Goal: Check status: Check status

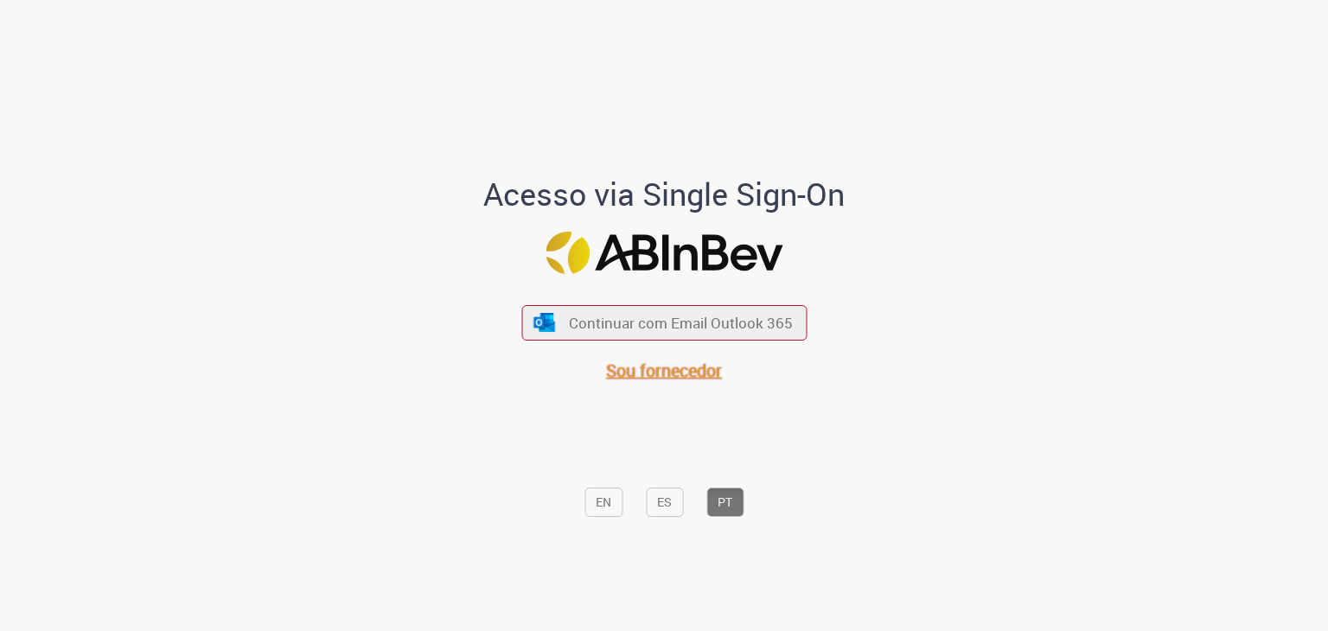
click at [647, 370] on span "Sou fornecedor" at bounding box center [664, 370] width 116 height 23
click at [659, 377] on span "Sou fornecedor" at bounding box center [664, 370] width 116 height 23
click at [626, 368] on span "Sou fornecedor" at bounding box center [664, 370] width 116 height 23
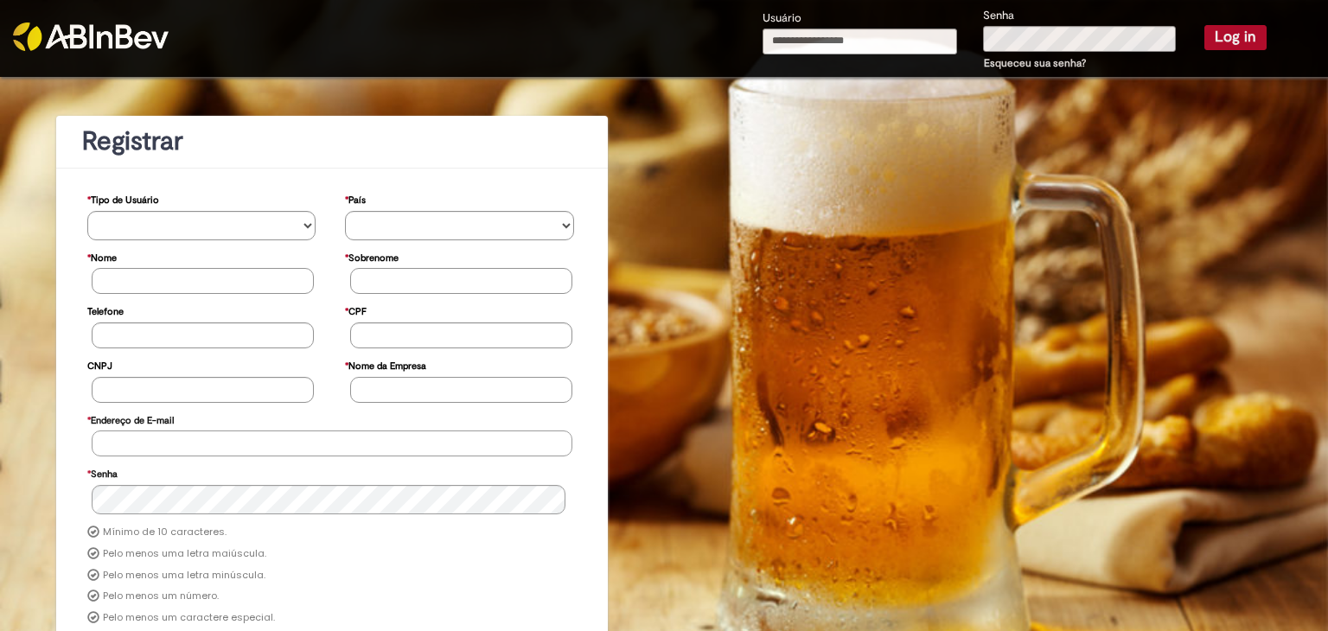
type input "**********"
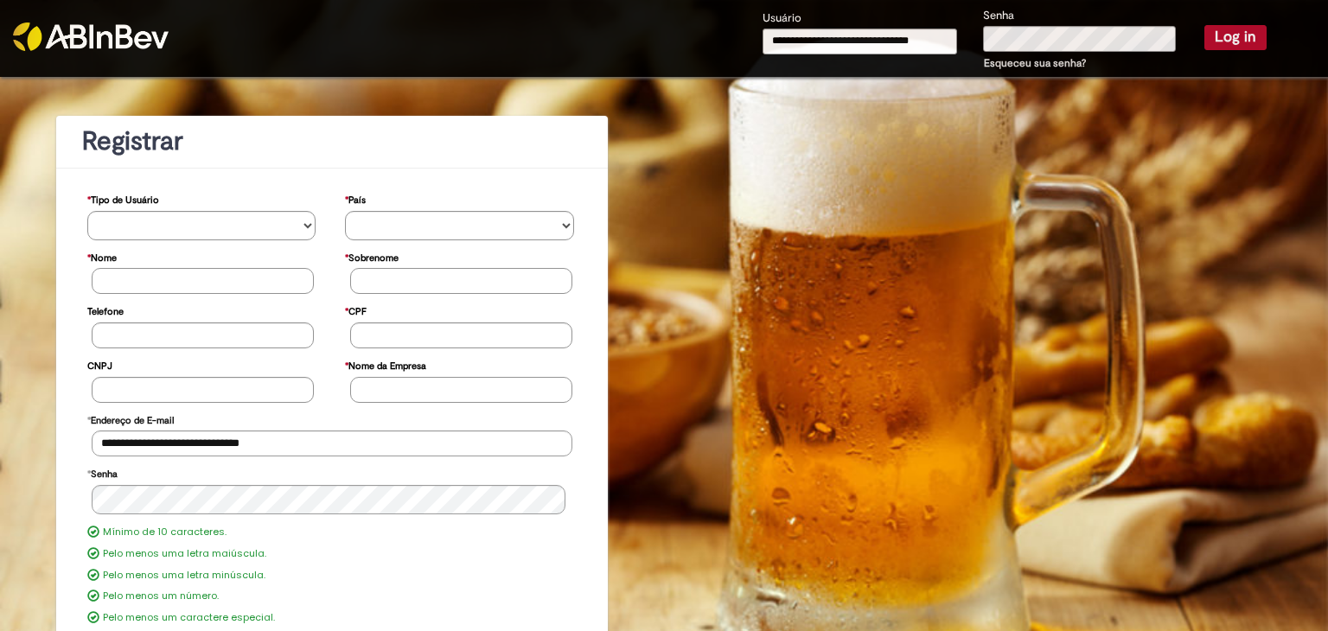
click at [1228, 35] on button "Log in" at bounding box center [1236, 37] width 62 height 24
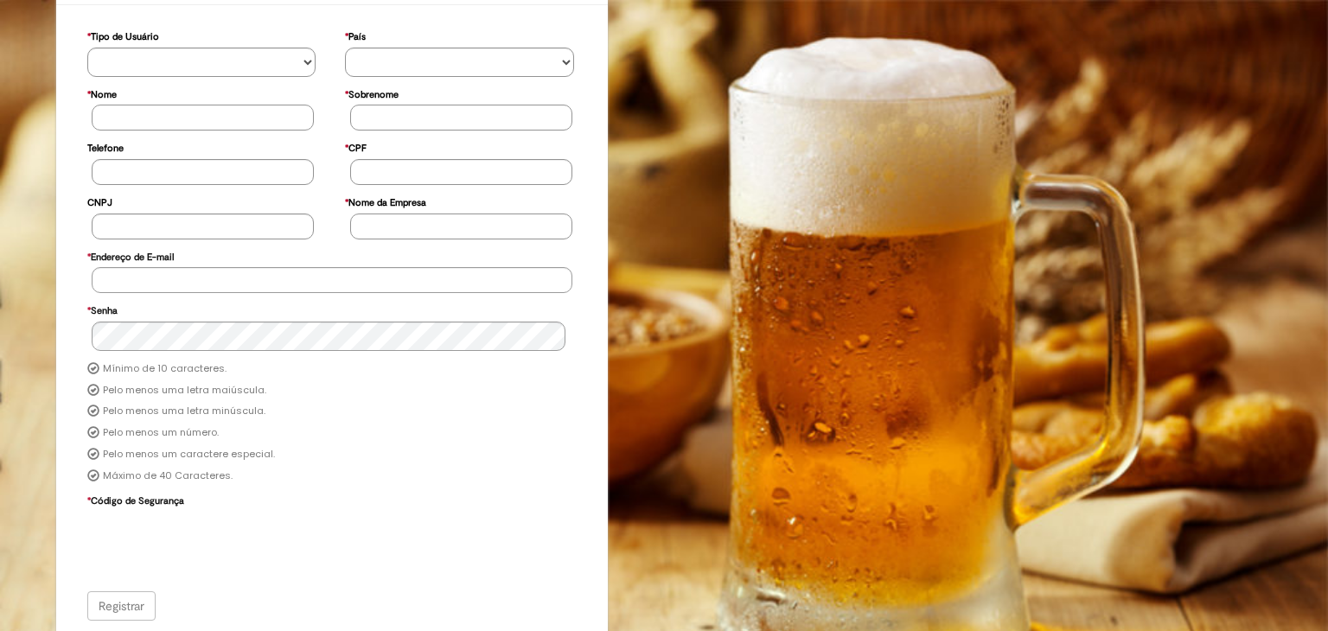
scroll to position [149, 0]
type input "**********"
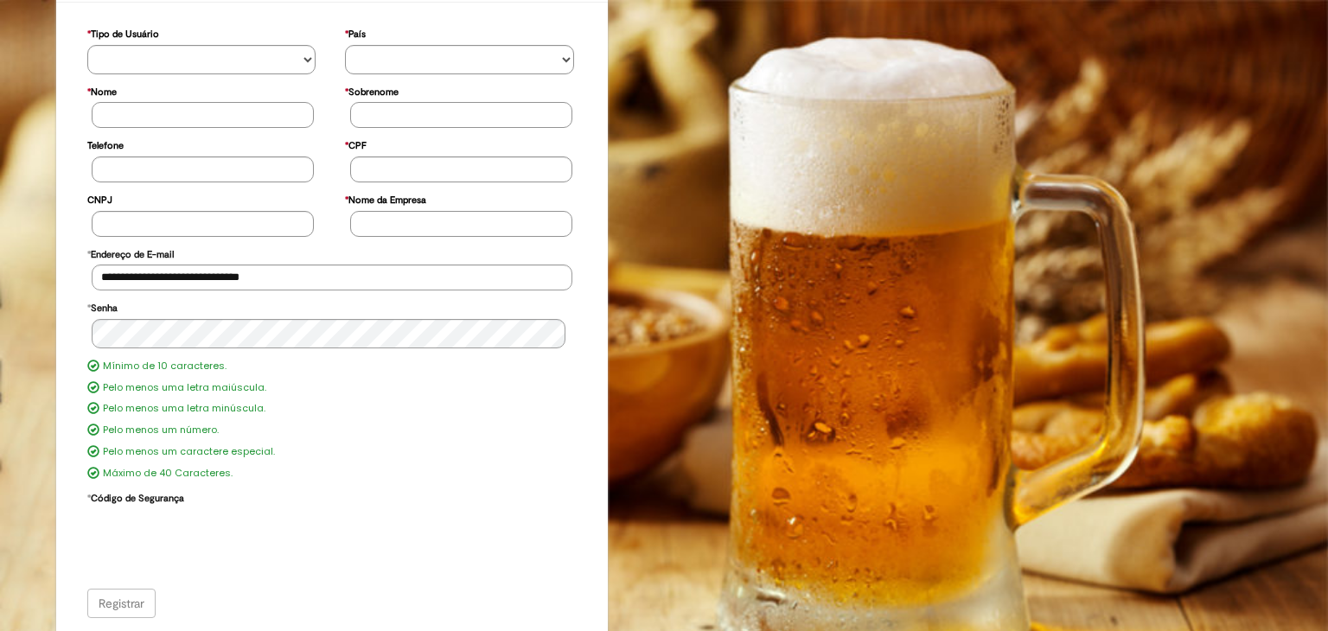
click at [132, 603] on div "Registrar" at bounding box center [332, 603] width 490 height 29
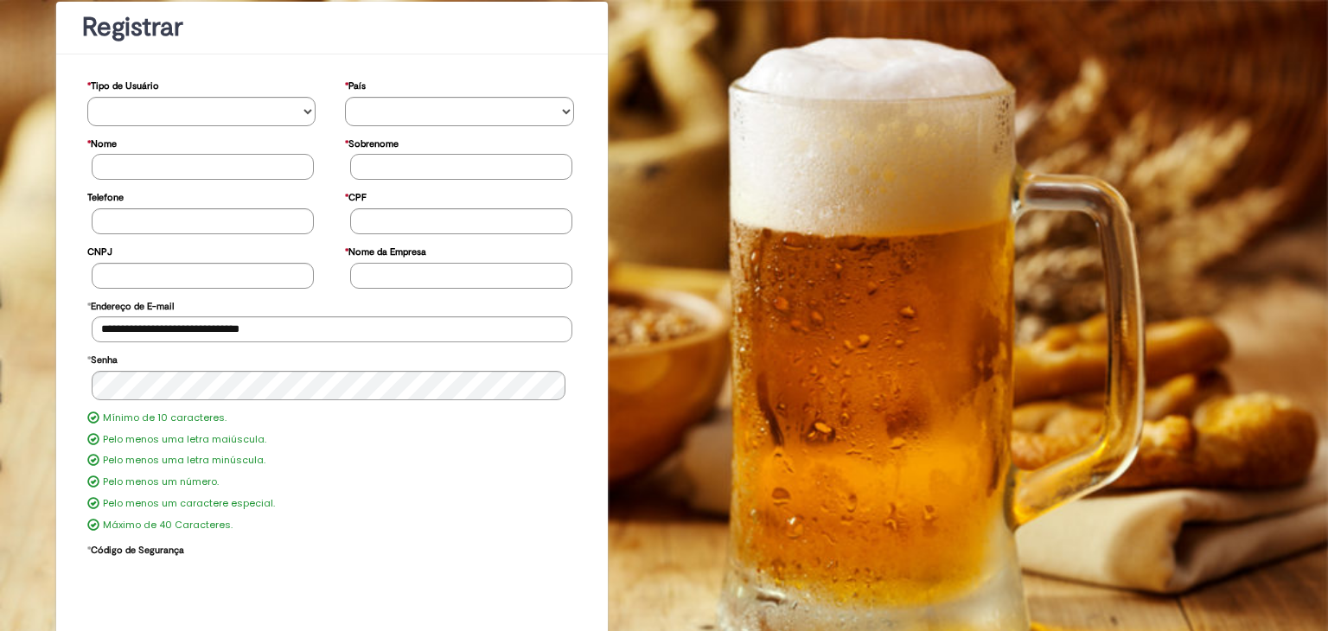
scroll to position [0, 0]
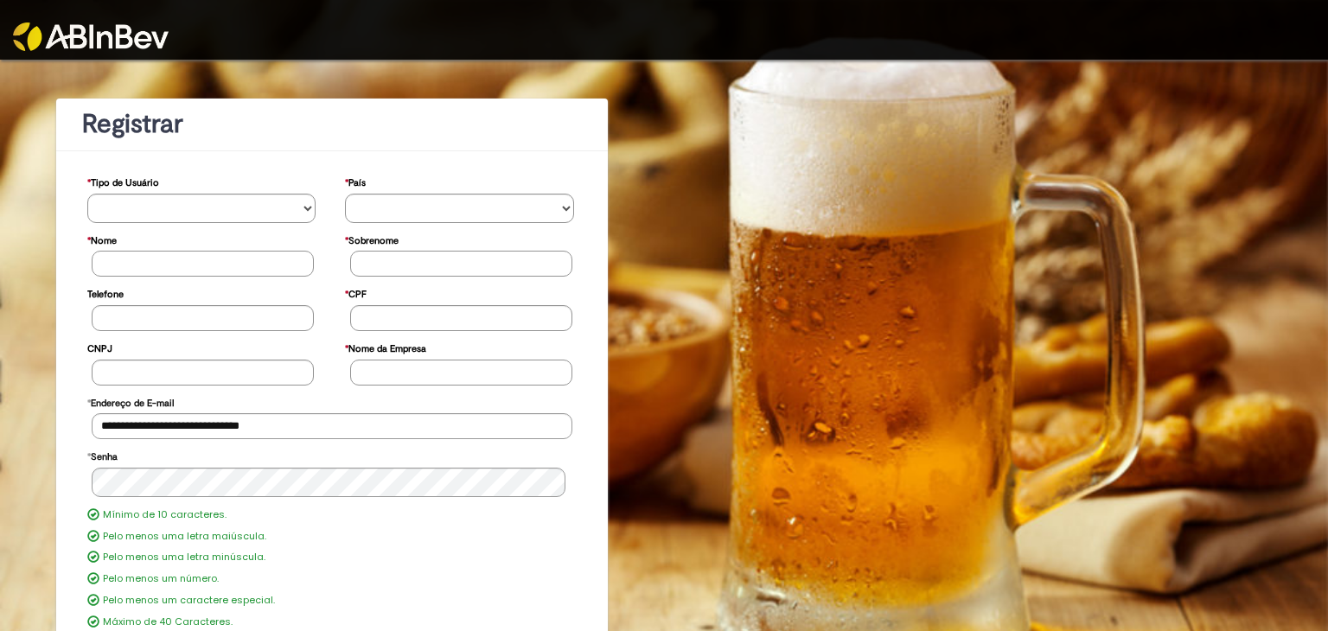
click at [102, 29] on img at bounding box center [91, 36] width 156 height 29
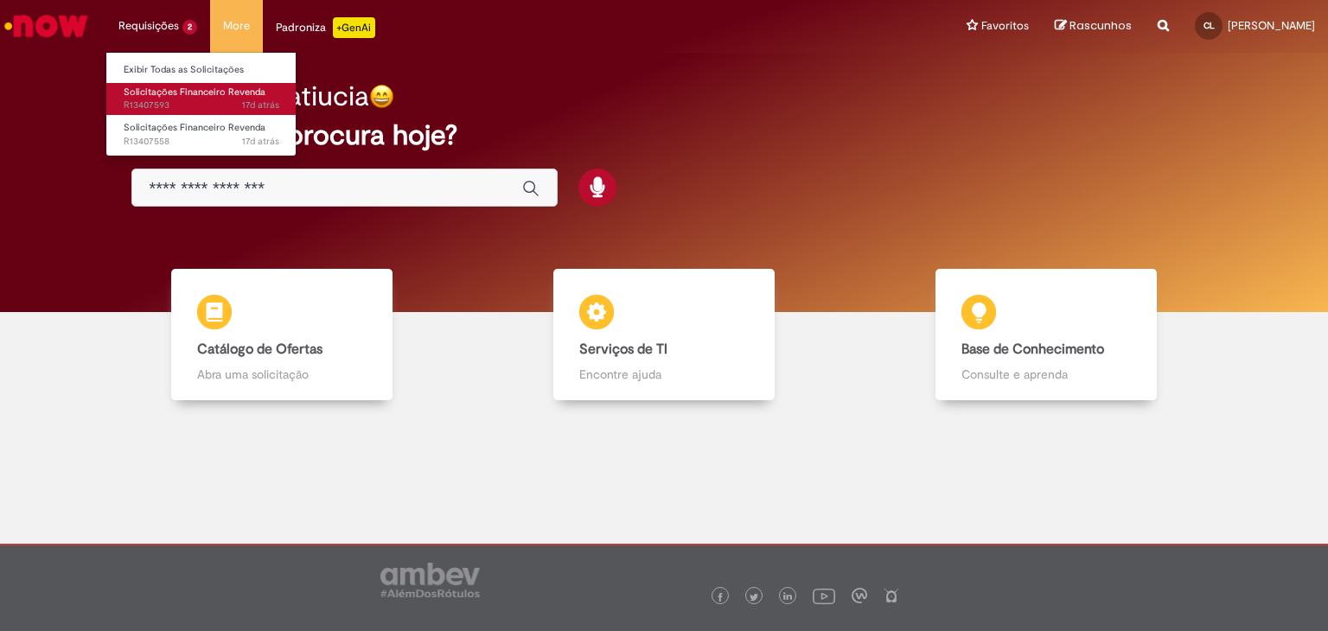
click at [159, 101] on span "17d atrás 17 dias atrás R13407593" at bounding box center [202, 106] width 156 height 14
click at [157, 28] on li "Requisições 2 Exibir Todas as Solicitações Solicitações Financeiro Revenda 17d …" at bounding box center [157, 26] width 105 height 52
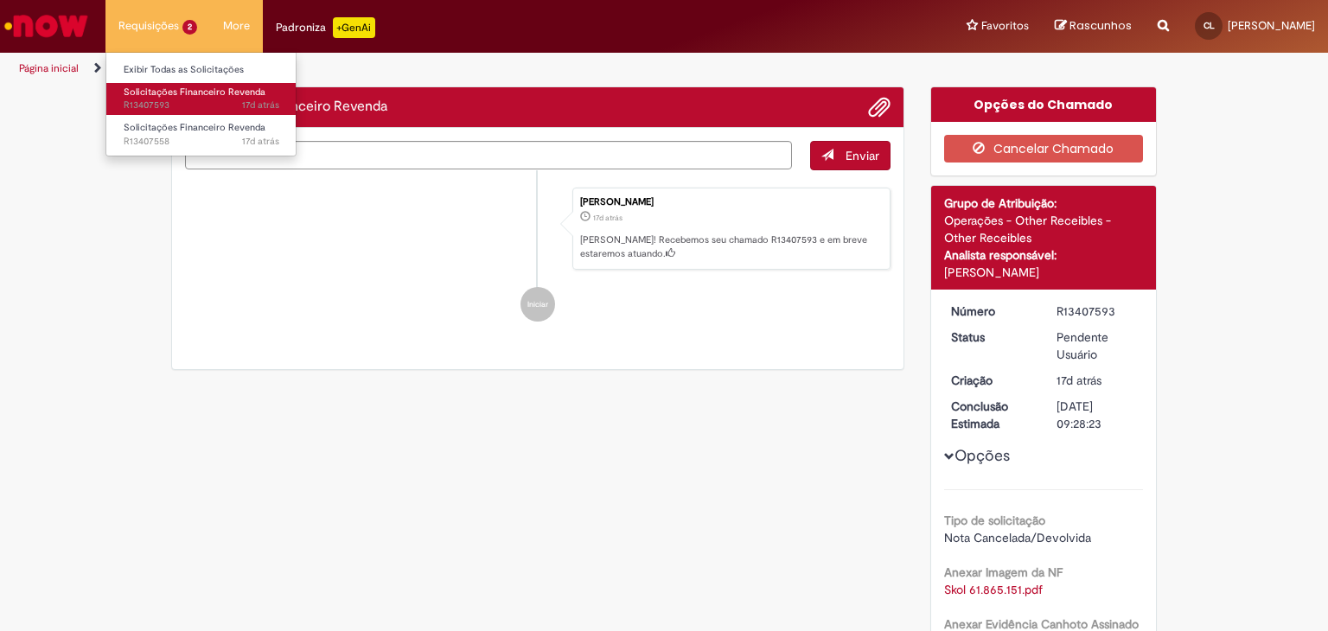
click at [160, 95] on span "Solicitações Financeiro Revenda" at bounding box center [195, 92] width 142 height 13
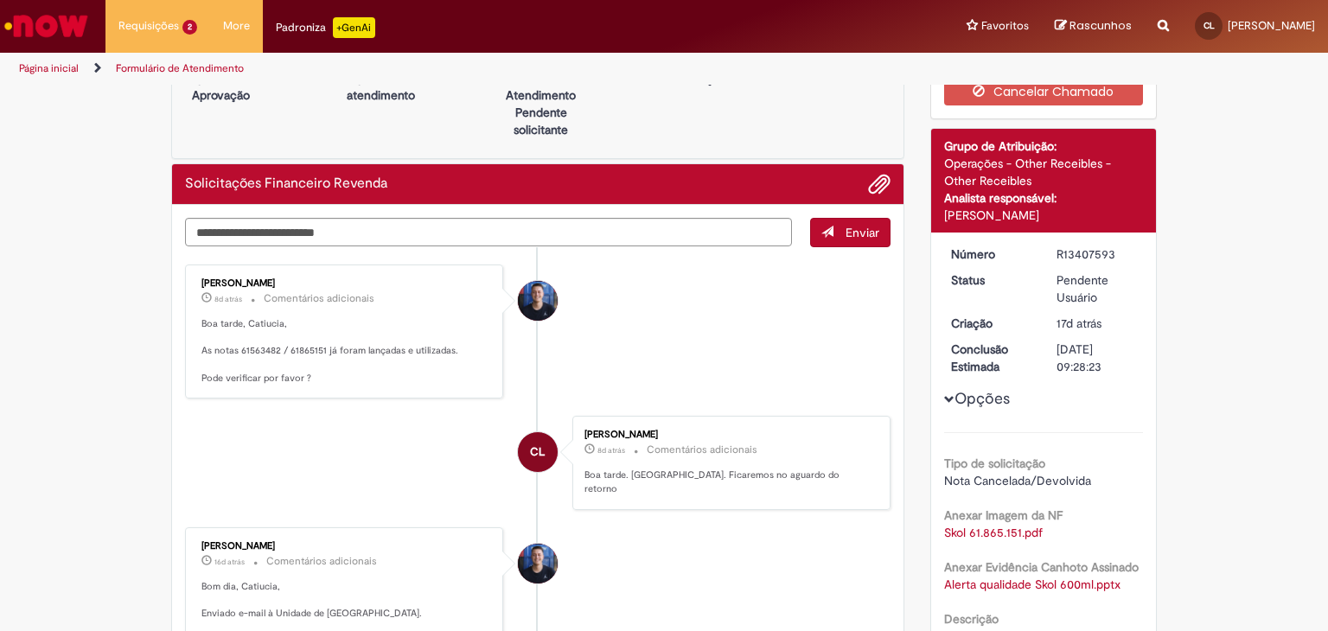
scroll to position [86, 0]
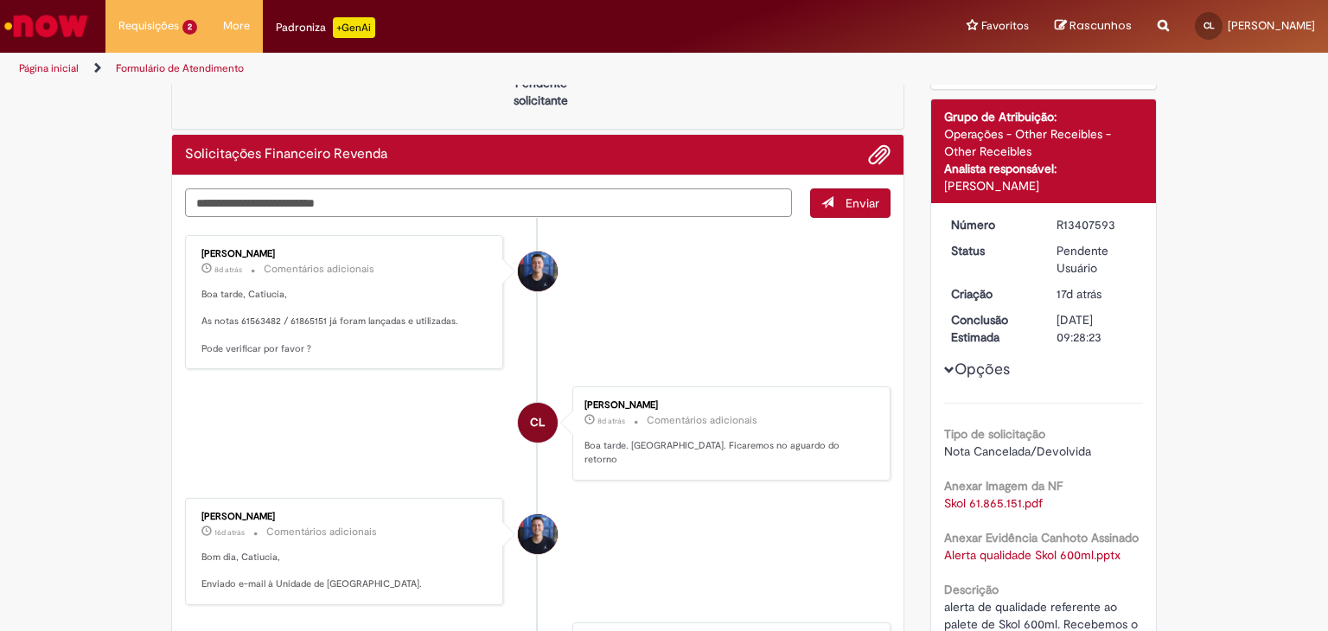
click at [483, 208] on textarea "Digite sua mensagem aqui..." at bounding box center [488, 203] width 607 height 29
drag, startPoint x: 675, startPoint y: 208, endPoint x: 126, endPoint y: 253, distance: 551.0
click at [127, 253] on div "**********" at bounding box center [664, 523] width 1328 height 1046
type textarea "**********"
click at [852, 195] on span "Enviar" at bounding box center [863, 203] width 34 height 16
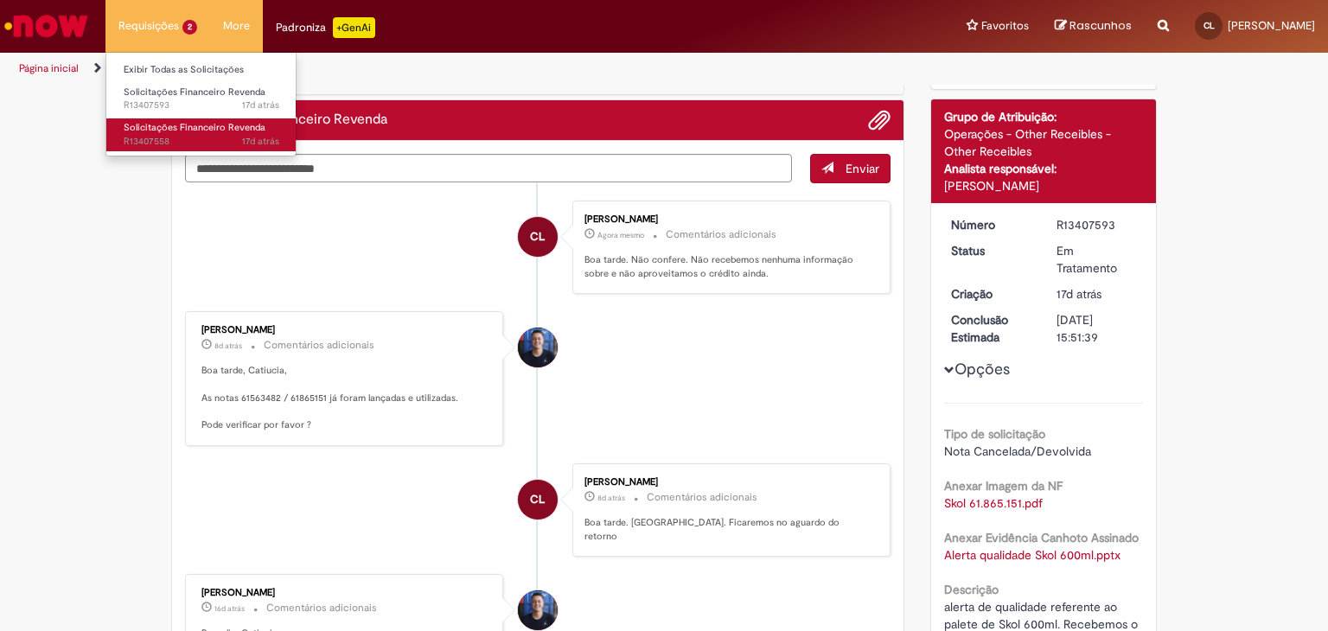
click at [152, 126] on span "Solicitações Financeiro Revenda" at bounding box center [195, 127] width 142 height 13
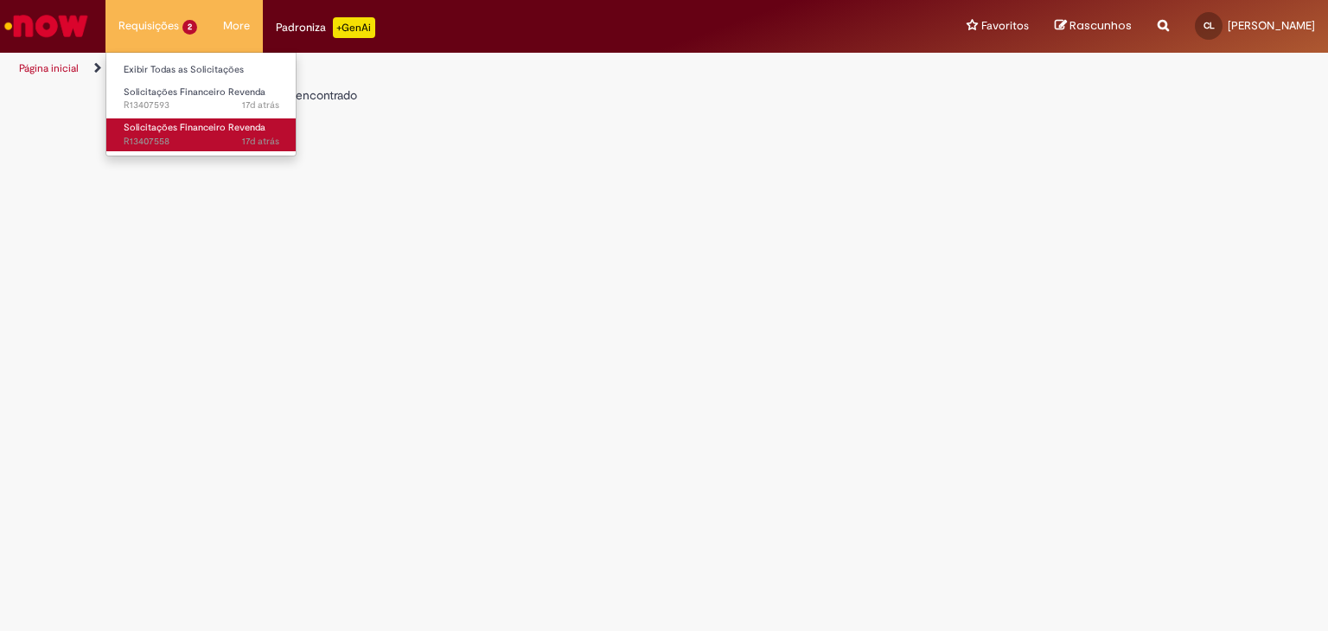
click at [174, 126] on span "Solicitações Financeiro Revenda" at bounding box center [195, 127] width 142 height 13
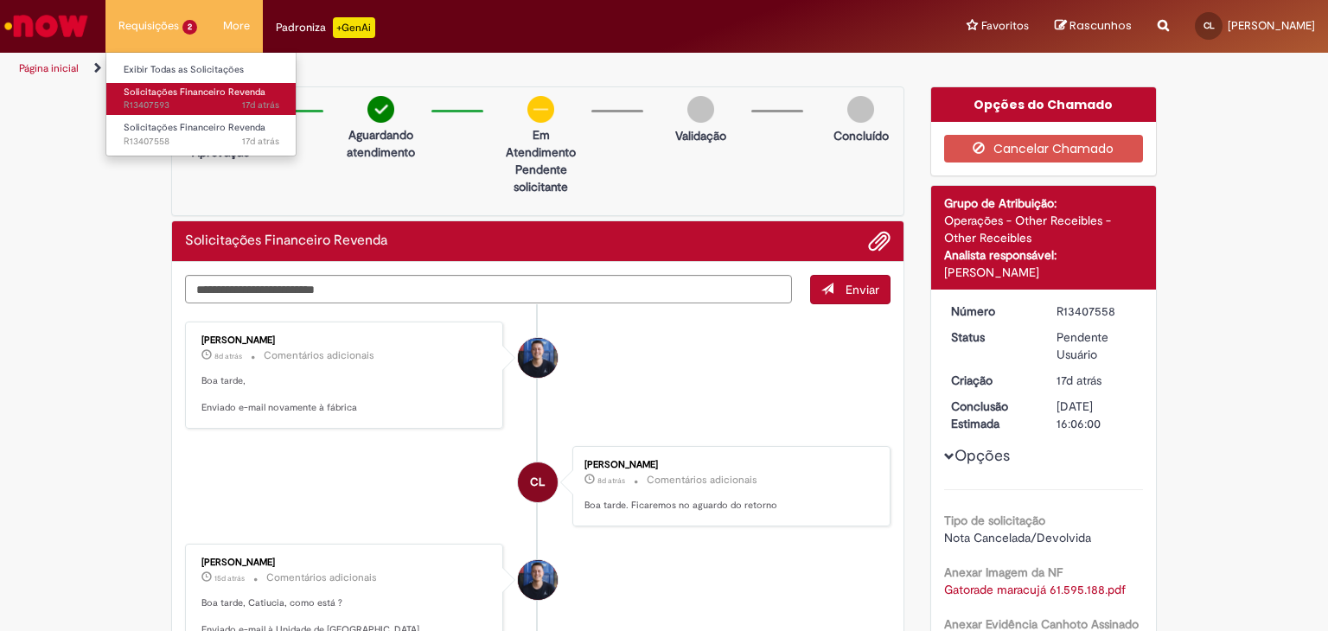
click at [173, 103] on span "17d atrás 17 dias atrás R13407593" at bounding box center [202, 106] width 156 height 14
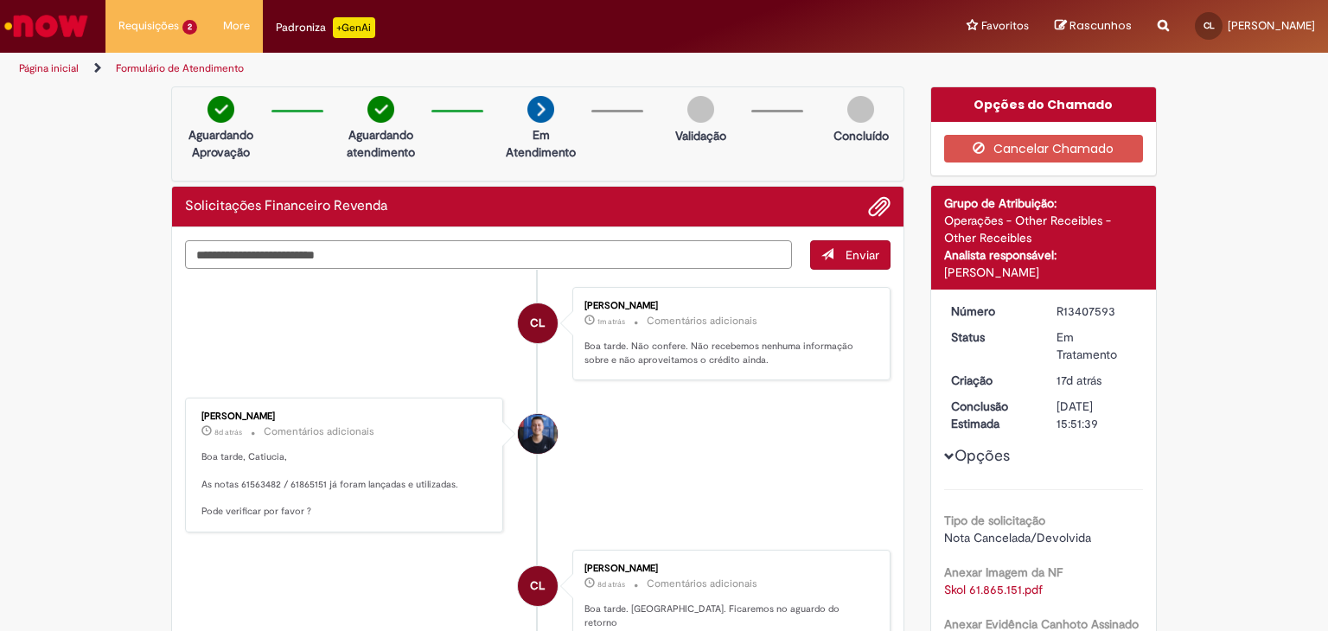
click at [346, 259] on textarea "Digite sua mensagem aqui..." at bounding box center [488, 254] width 607 height 29
type textarea "**********"
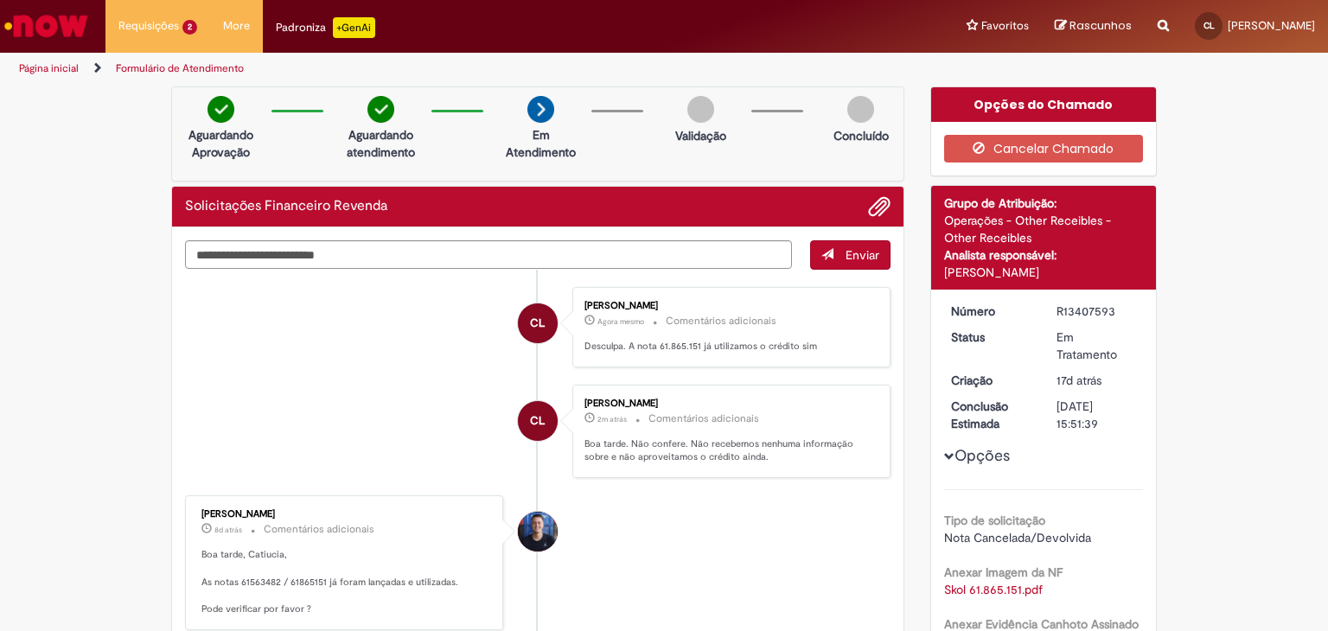
click at [982, 105] on div "Opções do Chamado" at bounding box center [1044, 104] width 226 height 35
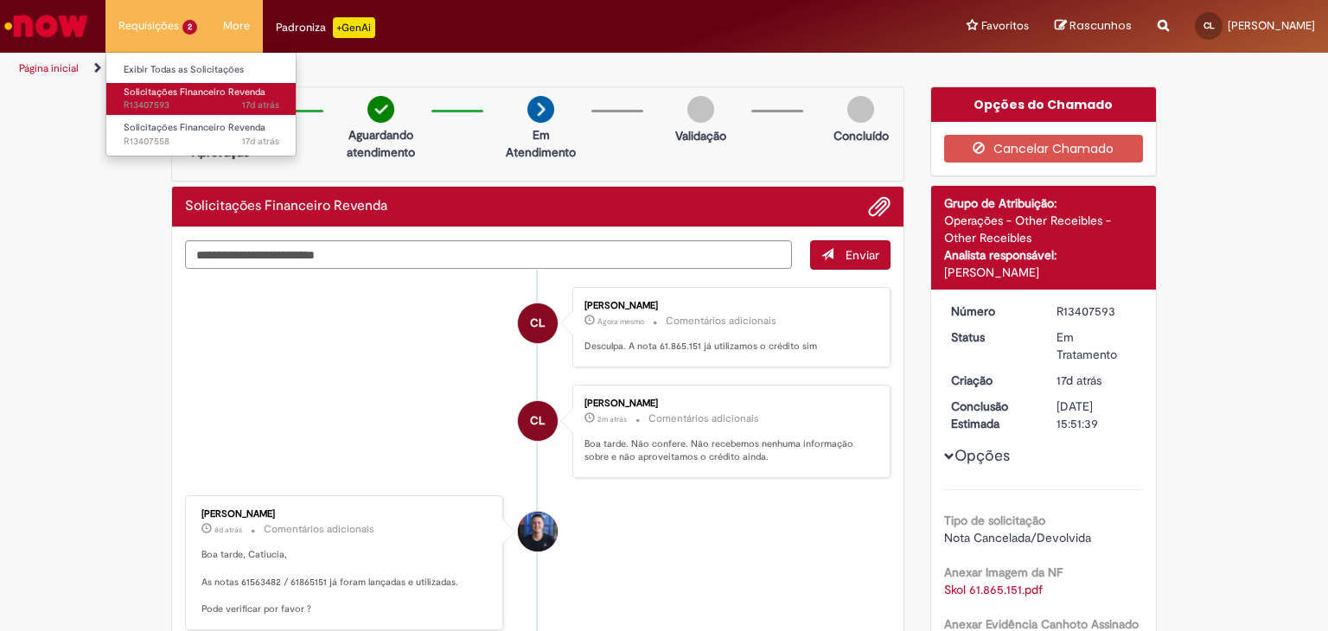
click at [198, 93] on span "Solicitações Financeiro Revenda" at bounding box center [195, 92] width 142 height 13
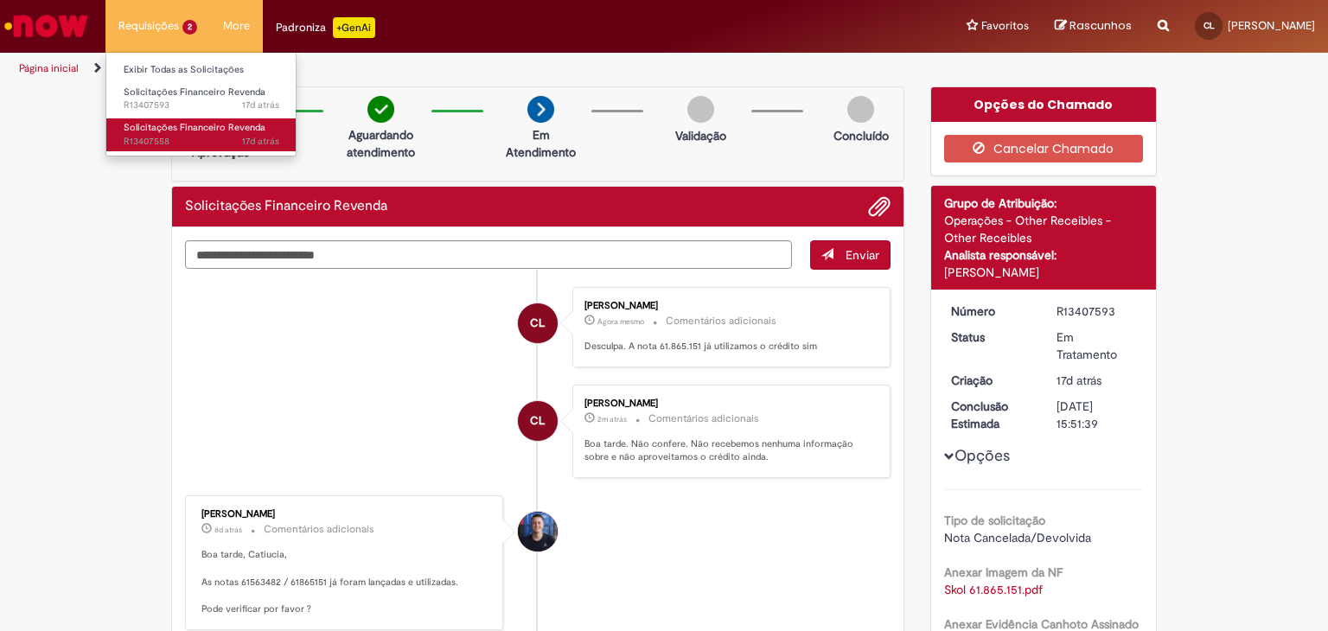
click at [181, 134] on link "Solicitações Financeiro Revenda 17d atrás 17 dias atrás R13407558" at bounding box center [201, 134] width 190 height 32
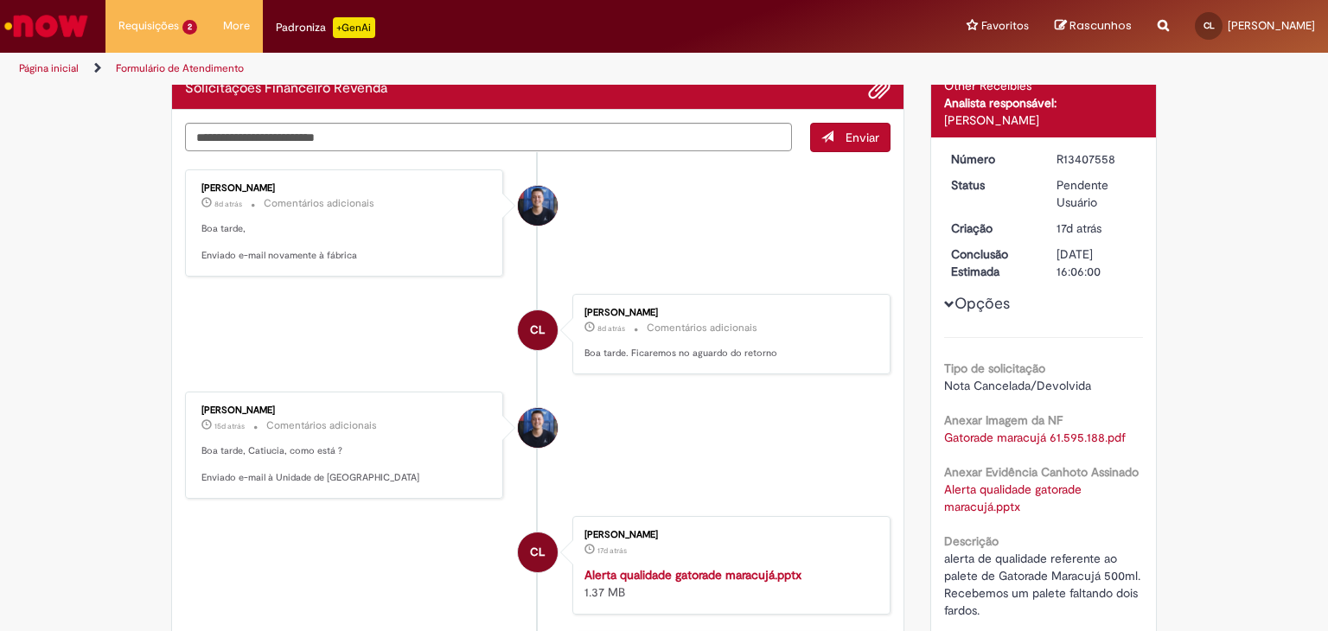
scroll to position [86, 0]
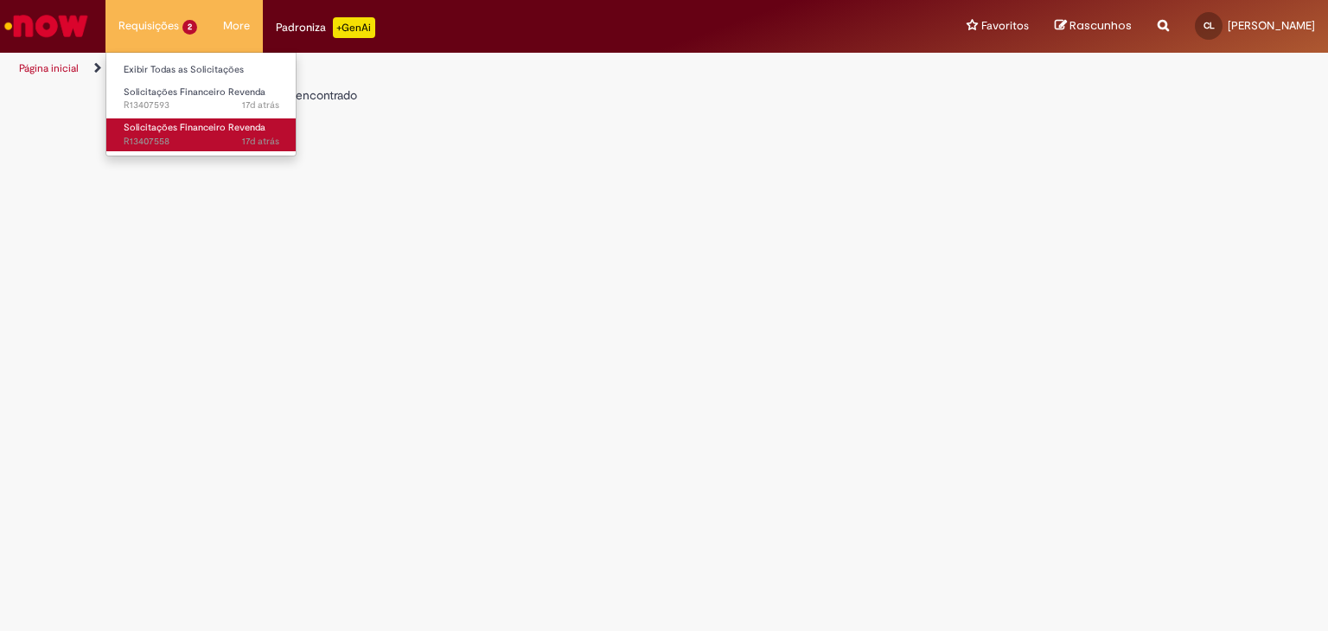
click at [208, 129] on span "Solicitações Financeiro Revenda" at bounding box center [195, 127] width 142 height 13
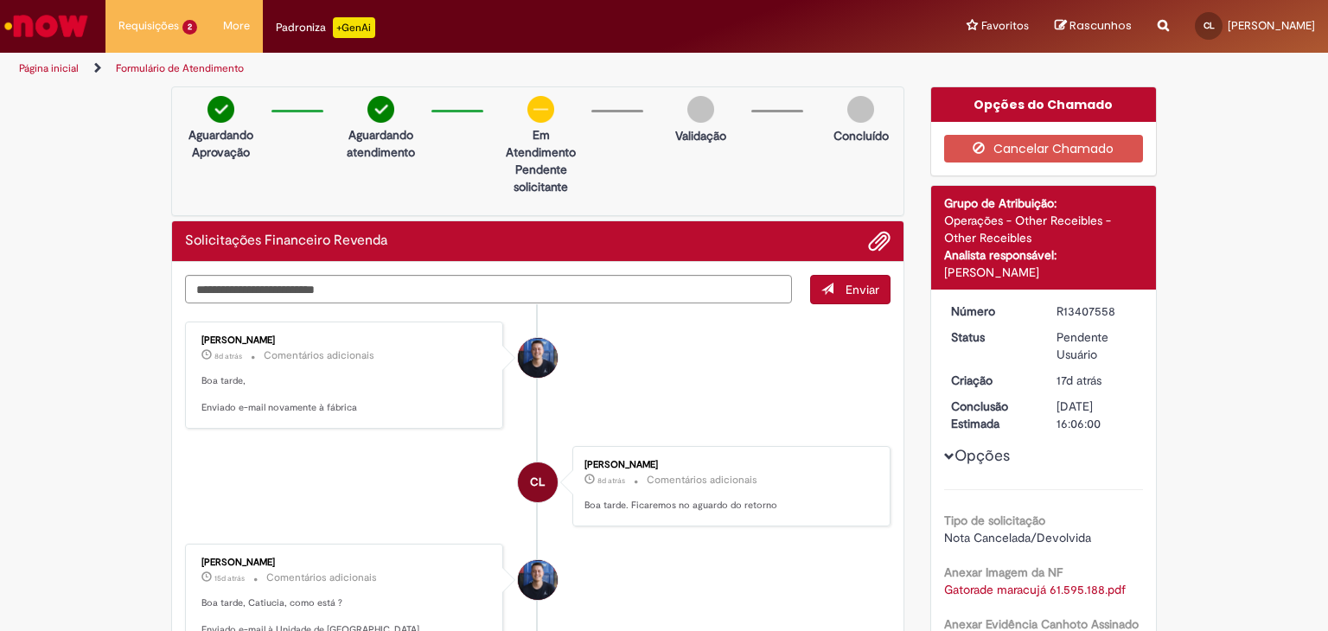
scroll to position [173, 0]
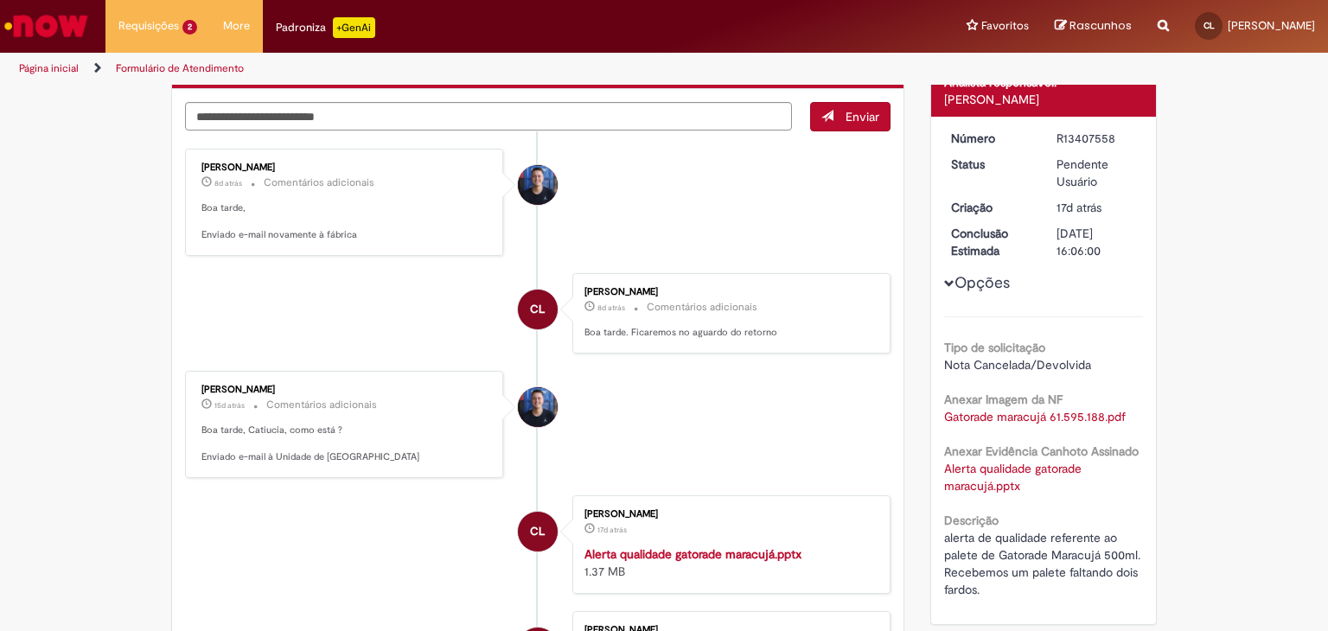
drag, startPoint x: 1051, startPoint y: 134, endPoint x: 1109, endPoint y: 134, distance: 57.9
click at [1109, 134] on div "R13407558" at bounding box center [1097, 138] width 80 height 17
copy div "R13407558"
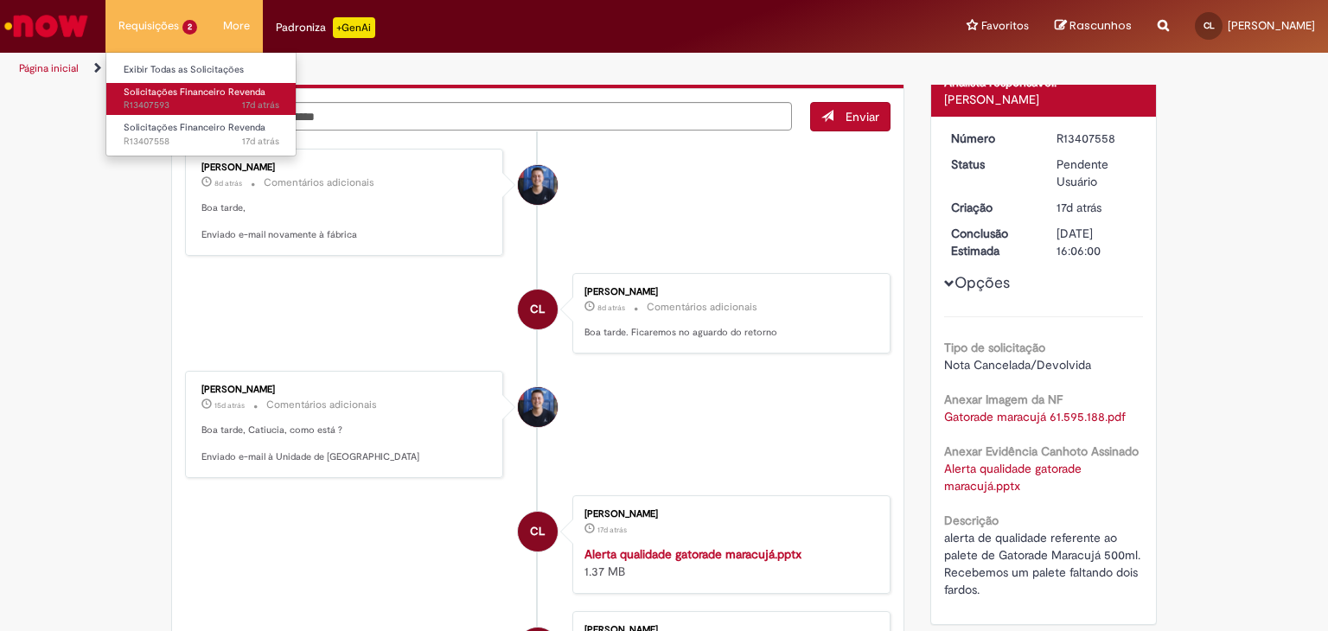
click at [157, 103] on span "17d atrás 17 dias atrás R13407593" at bounding box center [202, 106] width 156 height 14
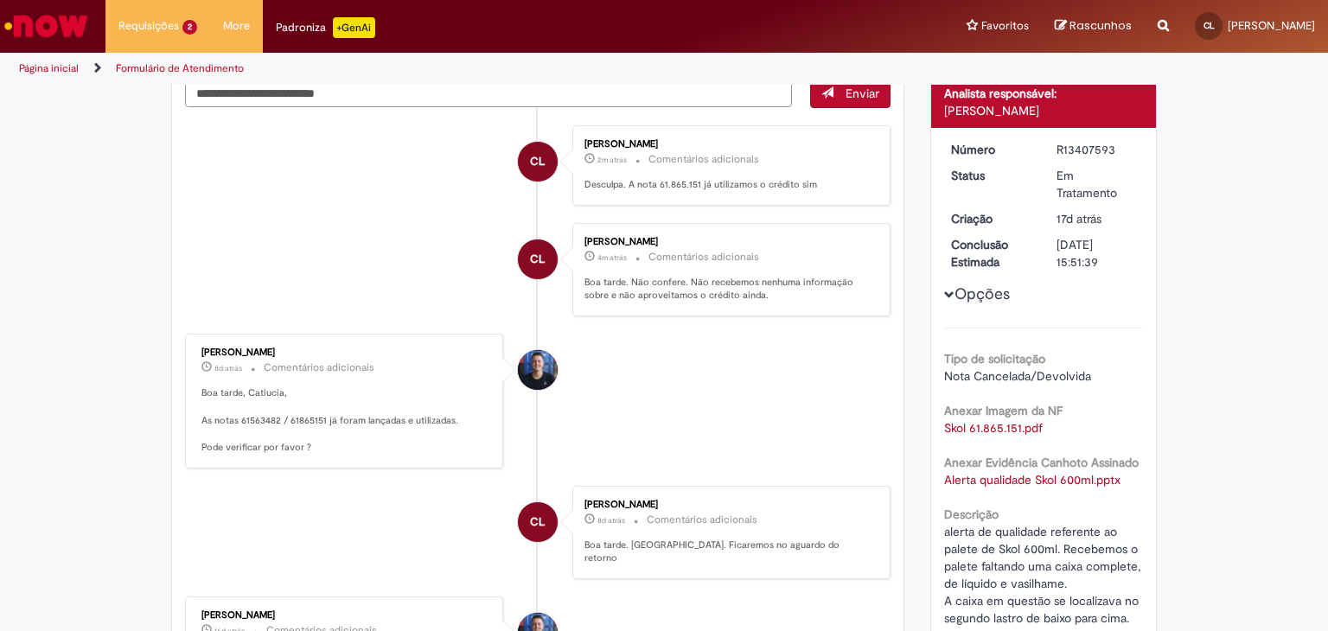
scroll to position [173, 0]
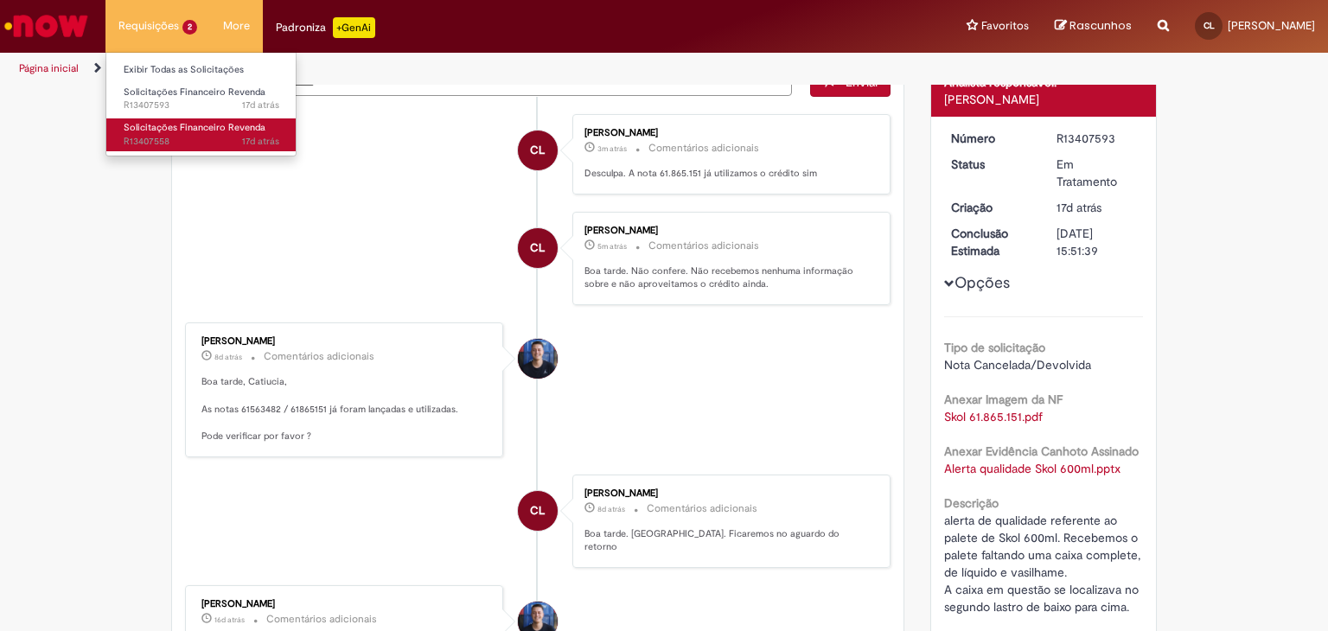
click at [188, 136] on span "17d atrás 17 dias atrás R13407558" at bounding box center [202, 142] width 156 height 14
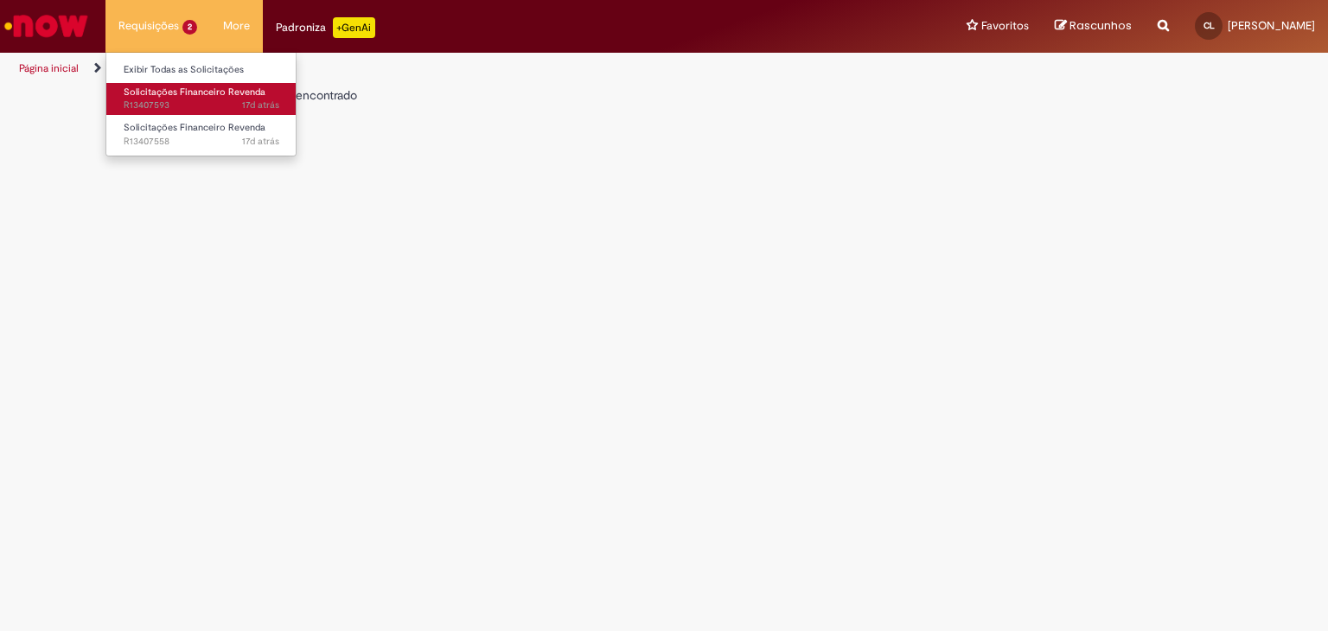
click at [177, 102] on span "17d atrás 17 dias atrás R13407593" at bounding box center [202, 106] width 156 height 14
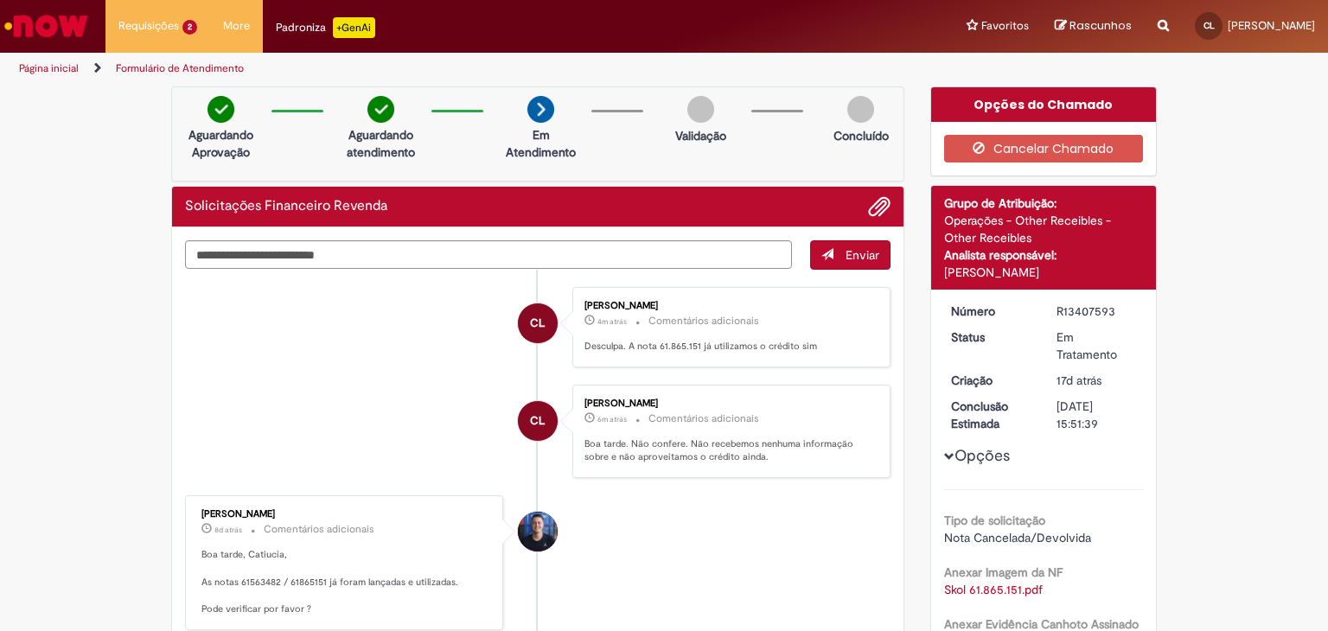
drag, startPoint x: 1051, startPoint y: 310, endPoint x: 1111, endPoint y: 314, distance: 60.6
click at [1111, 314] on div "R13407593" at bounding box center [1097, 311] width 80 height 17
copy div "R13407593"
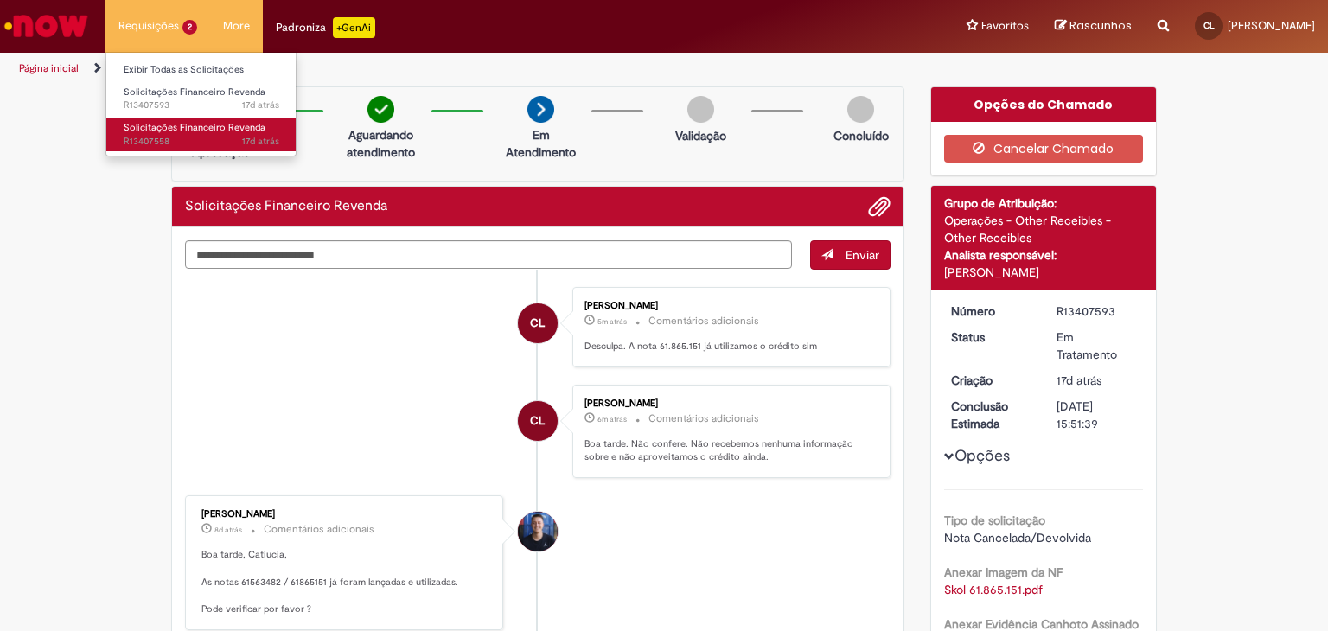
click at [177, 137] on span "17d atrás 17 dias atrás R13407558" at bounding box center [202, 142] width 156 height 14
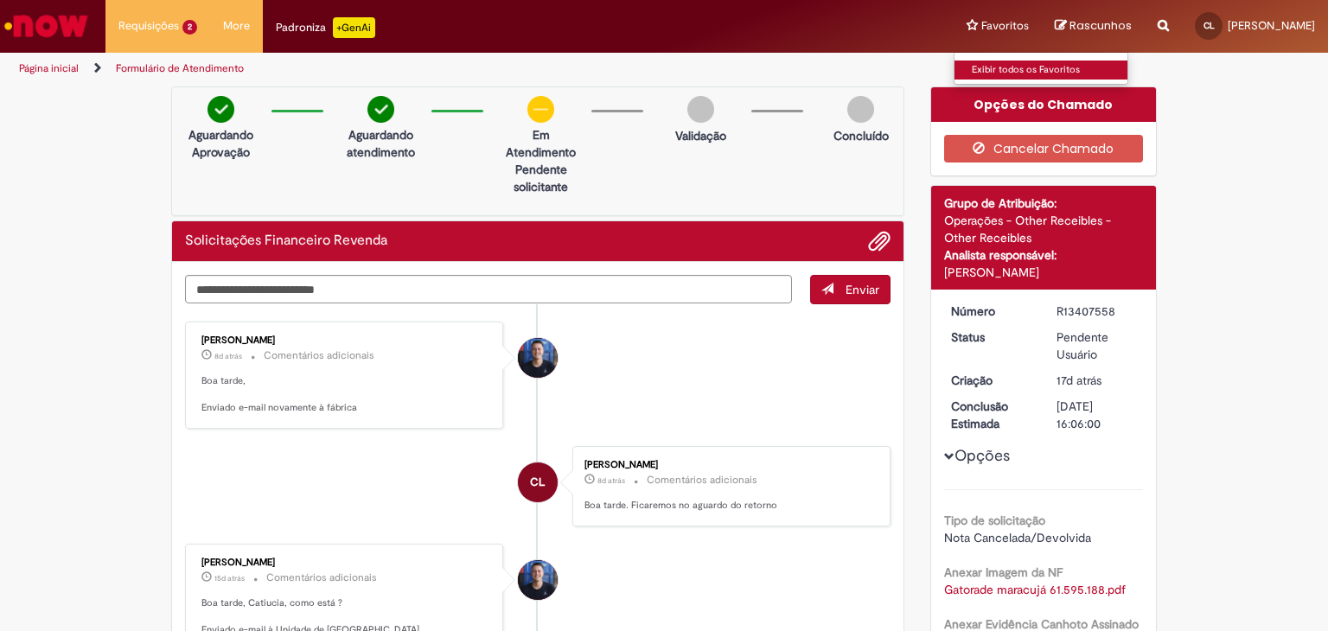
click at [1025, 74] on link "Exibir todos os Favoritos" at bounding box center [1050, 70] width 190 height 19
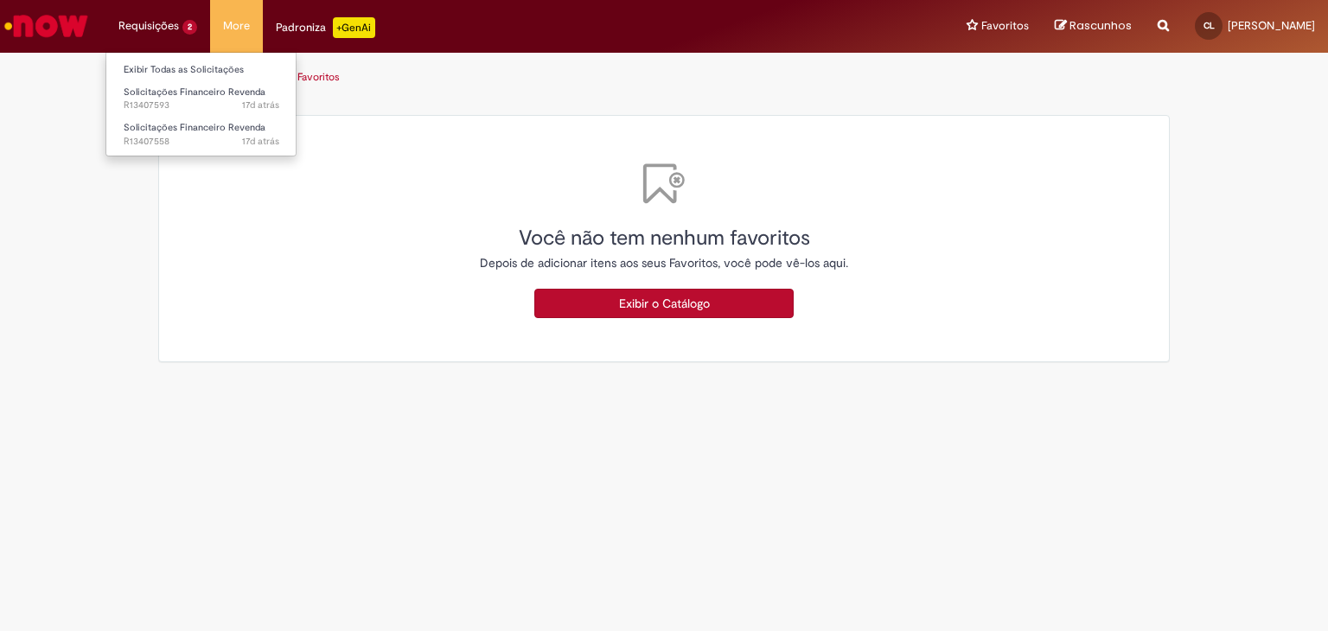
click at [142, 25] on li "Requisições 2 Exibir Todas as Solicitações Solicitações Financeiro Revenda 17d …" at bounding box center [157, 26] width 105 height 52
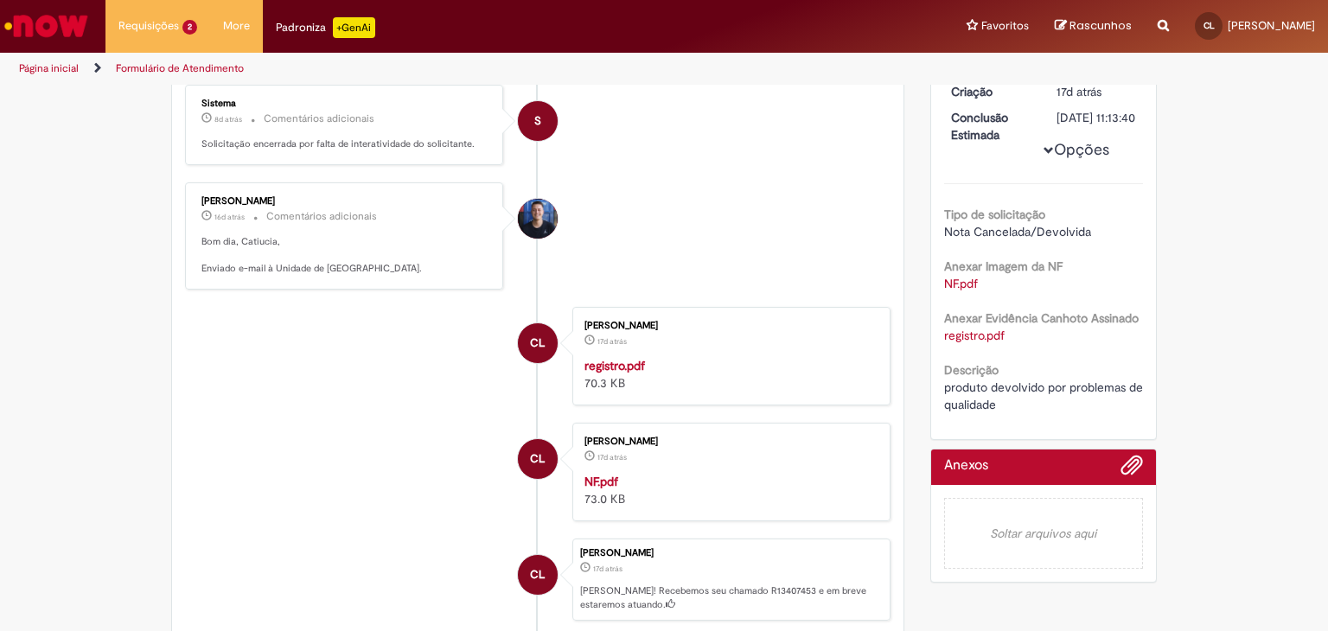
scroll to position [86, 0]
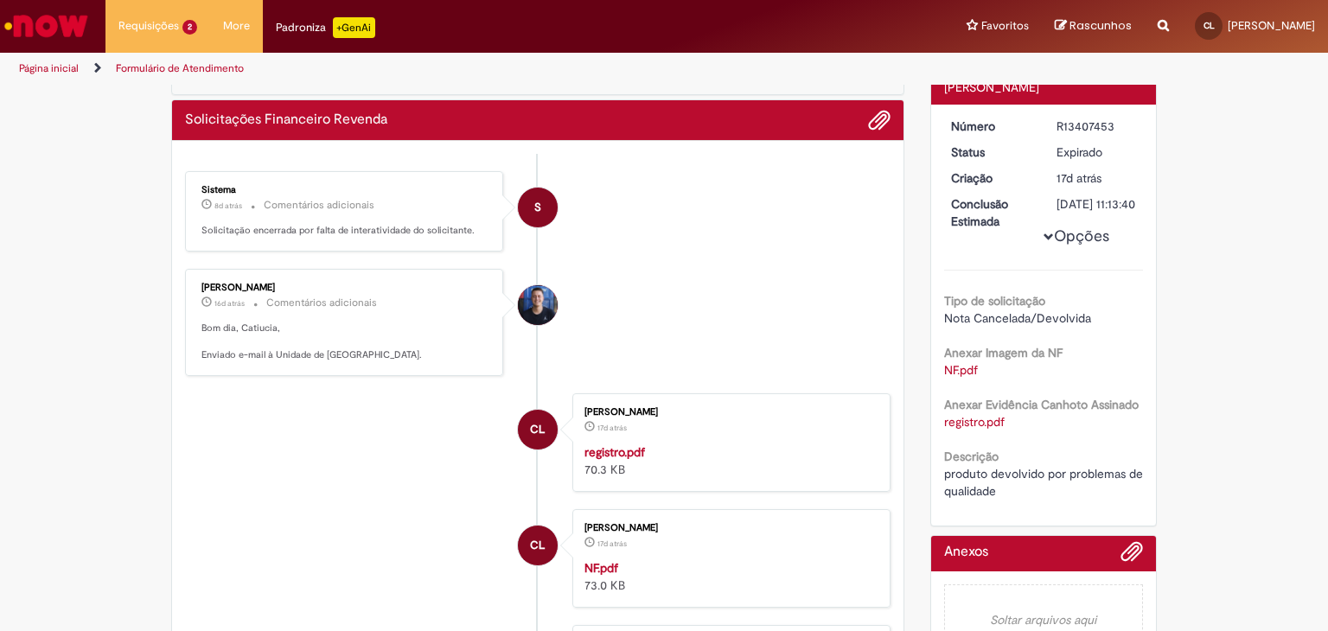
click at [949, 378] on link "NF.pdf" at bounding box center [961, 370] width 34 height 16
